Goal: Transaction & Acquisition: Obtain resource

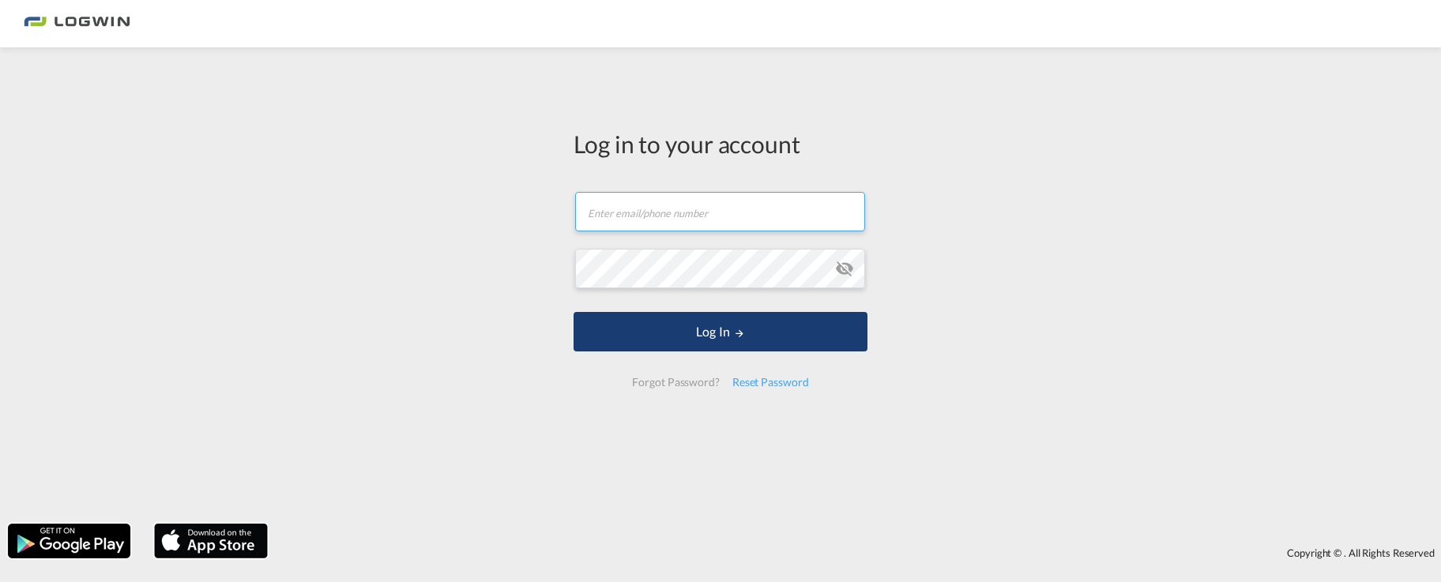
type input "[PERSON_NAME][EMAIL_ADDRESS][PERSON_NAME][DOMAIN_NAME]"
click at [703, 331] on button "Log In" at bounding box center [721, 332] width 294 height 40
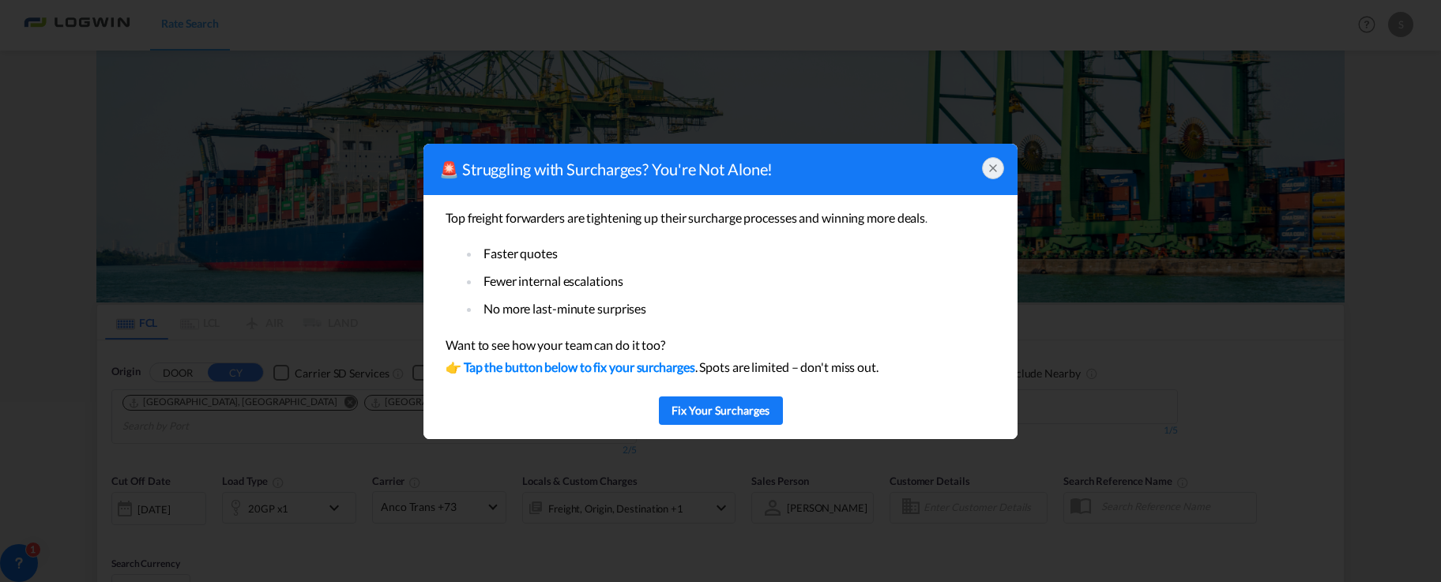
drag, startPoint x: 75, startPoint y: 315, endPoint x: 85, endPoint y: 315, distance: 10.3
click at [75, 315] on div "🚨 Struggling with Surcharges? You're Not Alone! Top freight forwarders are tigh…" at bounding box center [720, 291] width 1441 height 582
click at [993, 168] on icon at bounding box center [993, 168] width 6 height 6
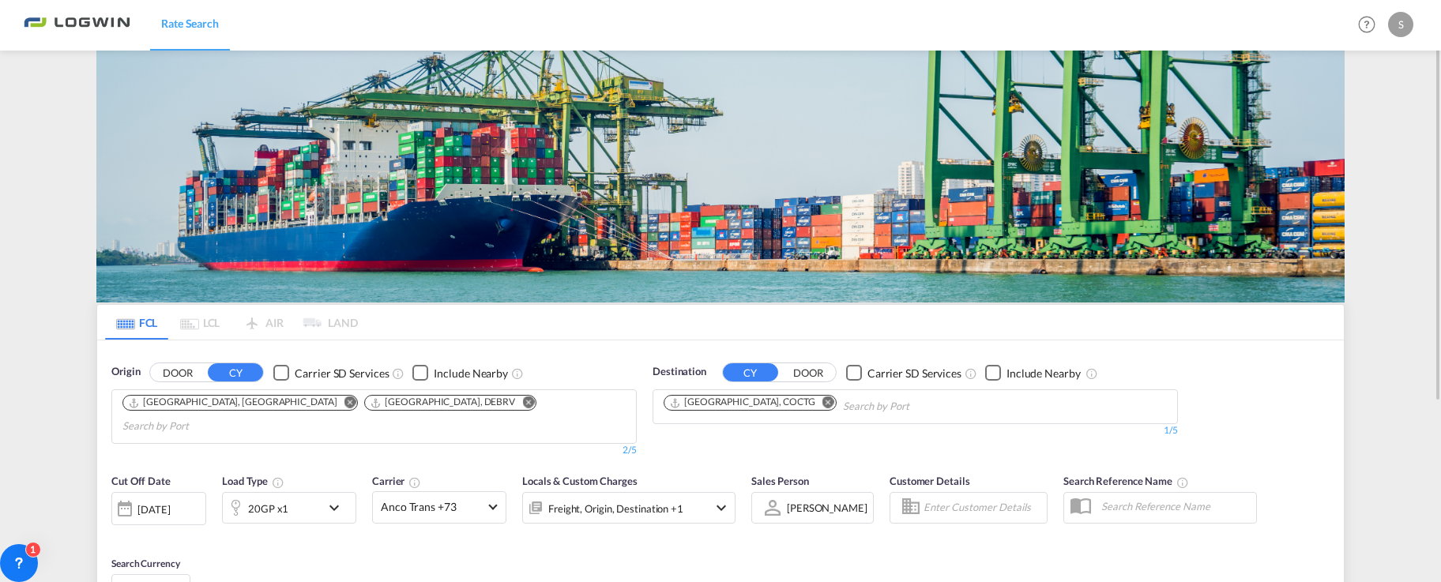
click at [823, 402] on md-icon "Remove" at bounding box center [829, 403] width 12 height 12
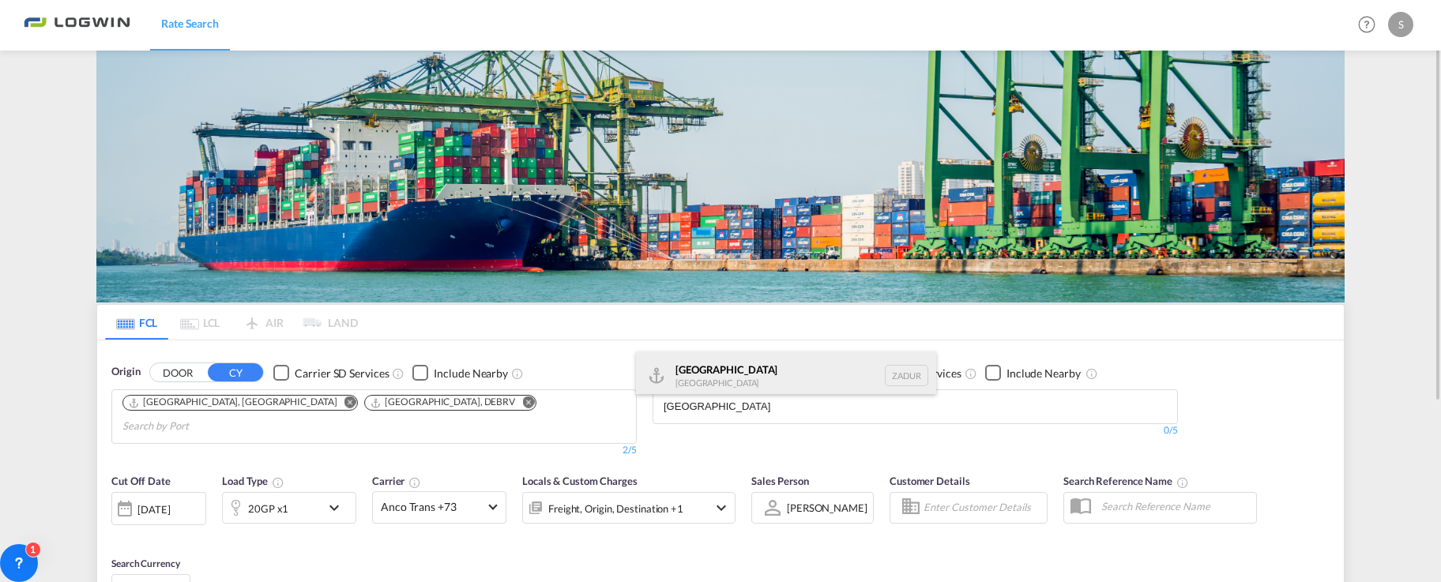
type input "[GEOGRAPHIC_DATA]"
click at [720, 361] on div "[GEOGRAPHIC_DATA] [GEOGRAPHIC_DATA] ZADUR" at bounding box center [786, 375] width 300 height 47
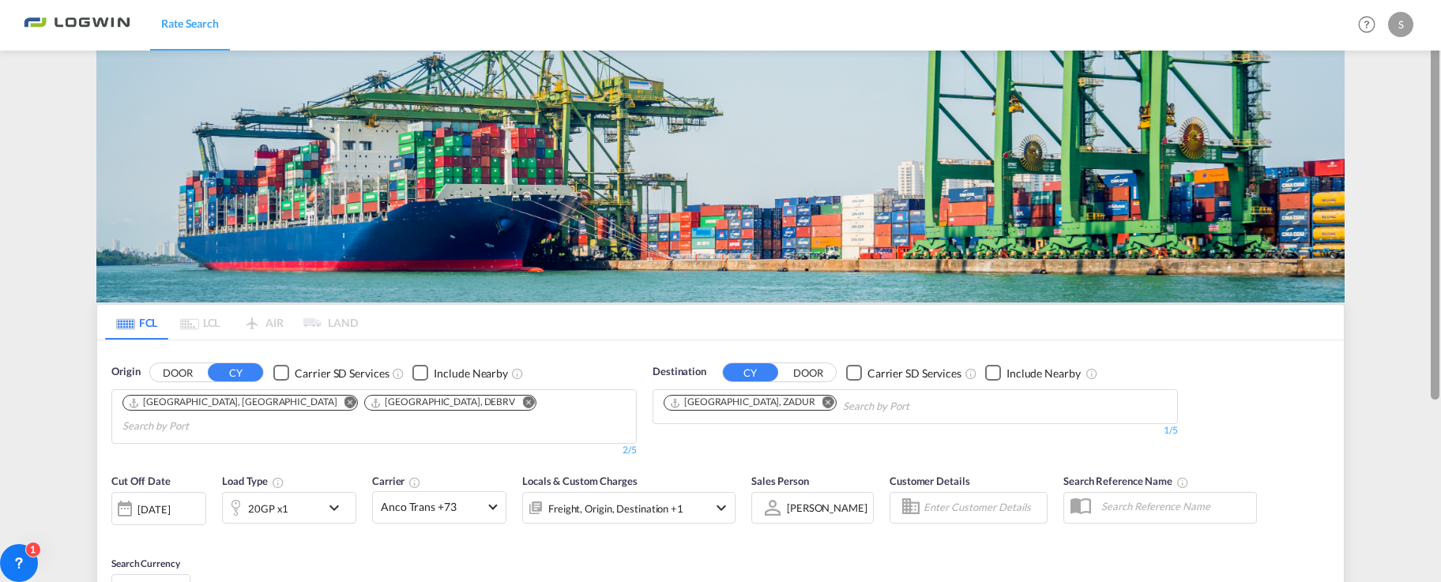
drag, startPoint x: 1440, startPoint y: 243, endPoint x: 1439, endPoint y: 372, distance: 129.6
click at [1439, 372] on div at bounding box center [1439, 291] width 3 height 576
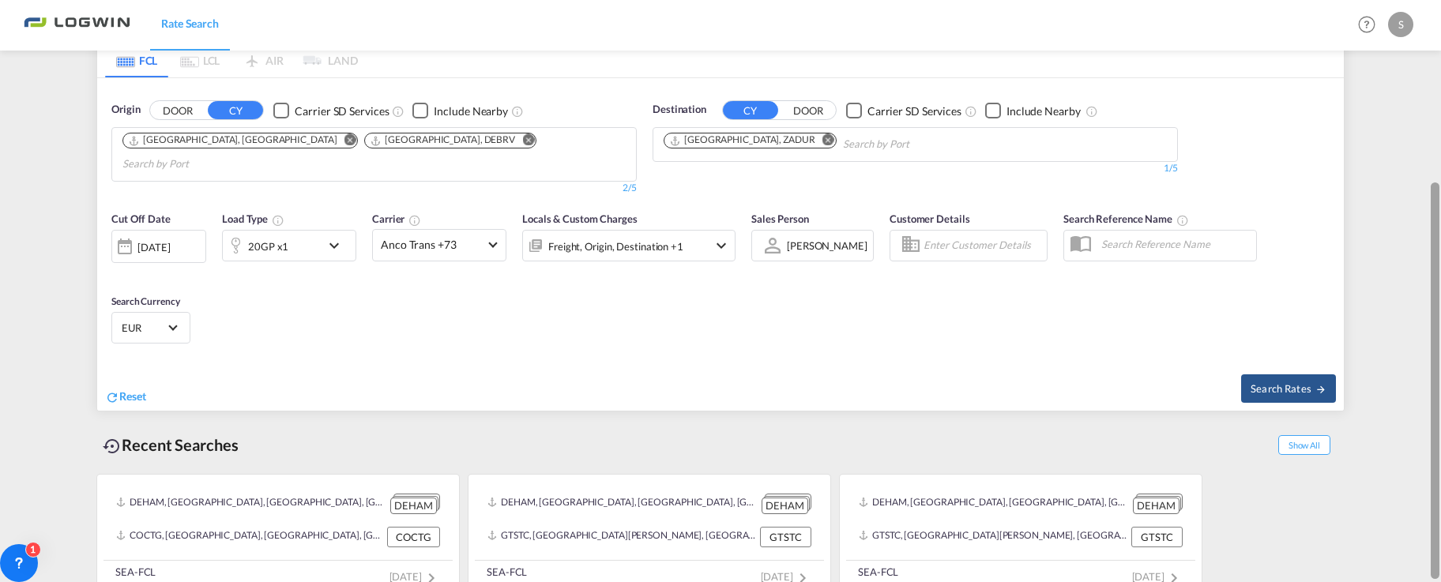
click at [1438, 377] on div at bounding box center [1435, 381] width 9 height 397
click at [1292, 382] on span "Search Rates" at bounding box center [1289, 388] width 76 height 13
type input "DEHAM,DEBRV to ZADUR / [DATE]"
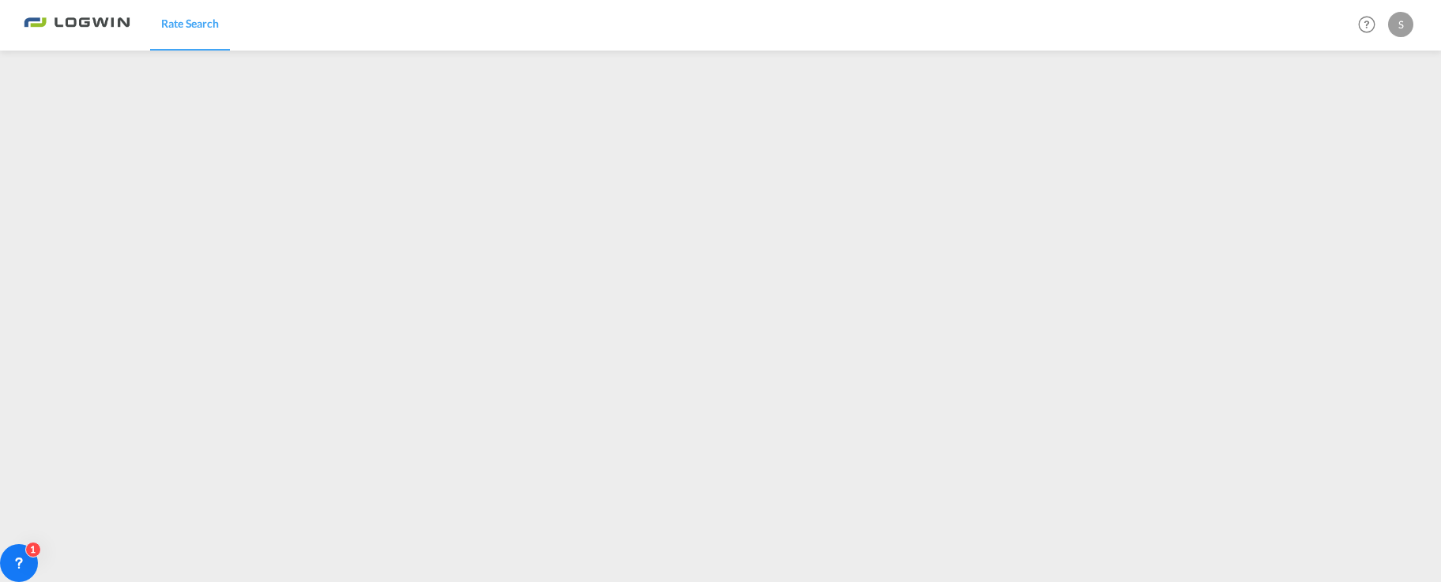
click at [1406, 26] on div "S" at bounding box center [1401, 24] width 25 height 25
click at [1375, 119] on button "Logout" at bounding box center [1383, 121] width 103 height 32
type input "[PERSON_NAME][EMAIL_ADDRESS][PERSON_NAME][DOMAIN_NAME]"
